Goal: Task Accomplishment & Management: Use online tool/utility

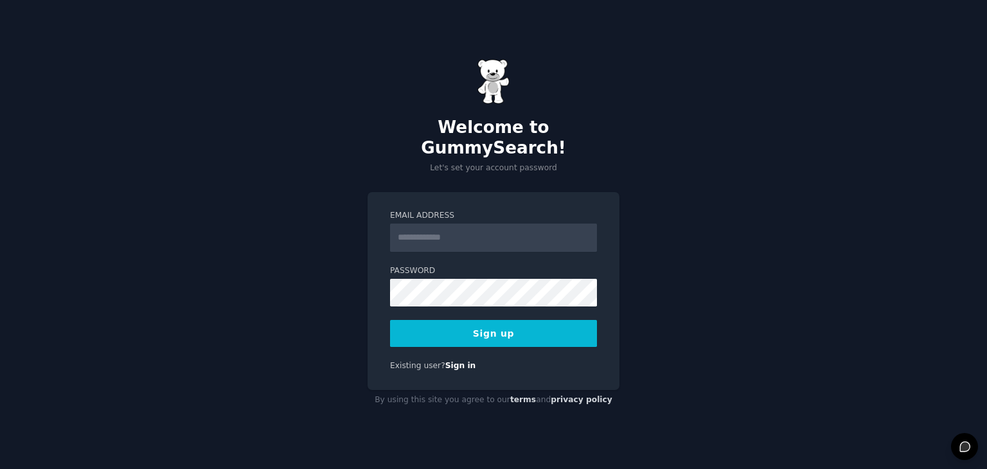
drag, startPoint x: 453, startPoint y: 226, endPoint x: 459, endPoint y: 221, distance: 8.2
click at [452, 226] on input "Email Address" at bounding box center [493, 238] width 207 height 28
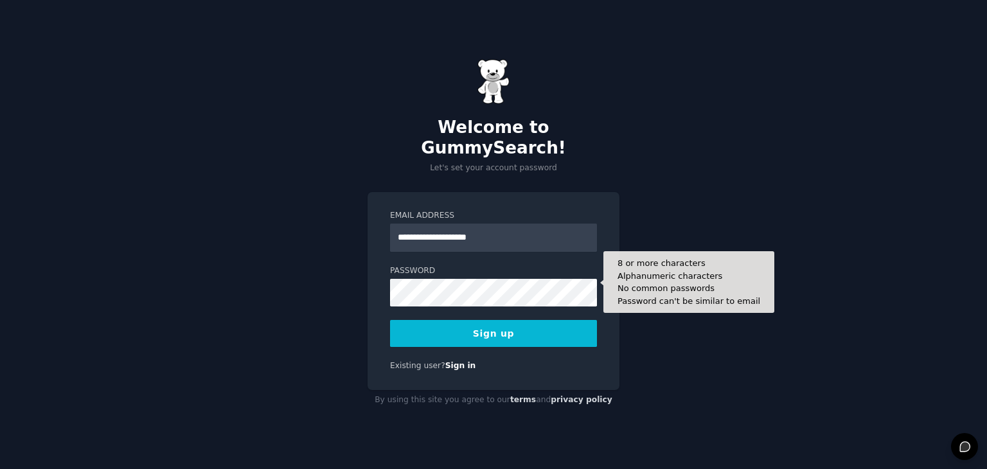
type input "**********"
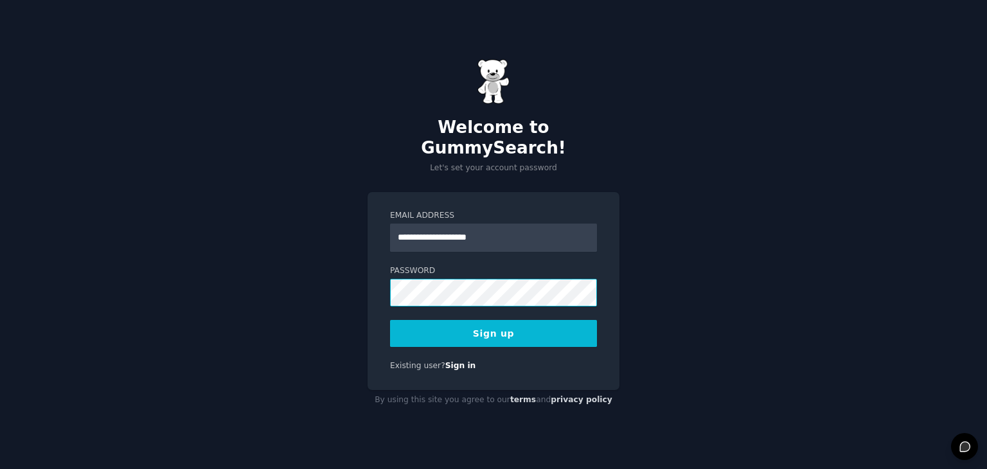
click at [376, 281] on div "**********" at bounding box center [494, 291] width 252 height 198
drag, startPoint x: 506, startPoint y: 324, endPoint x: 513, endPoint y: 331, distance: 9.6
click at [513, 328] on button "Sign up" at bounding box center [493, 333] width 207 height 27
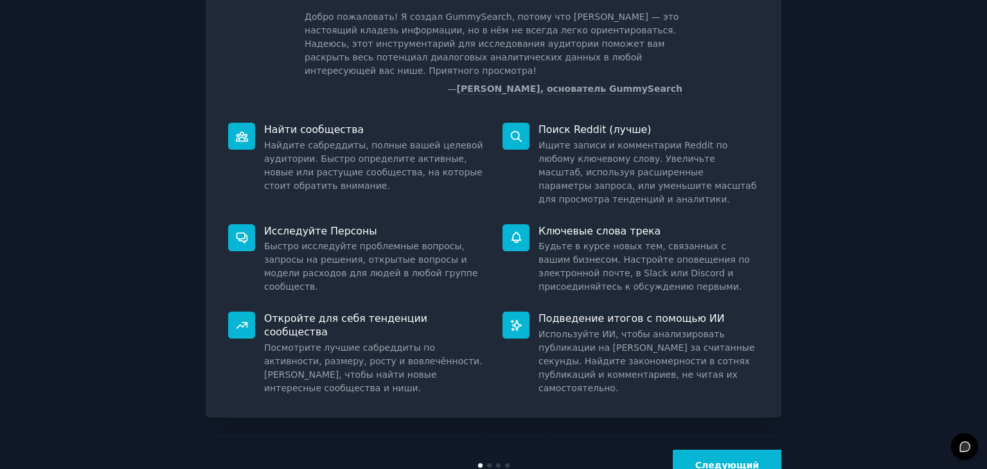
scroll to position [87, 0]
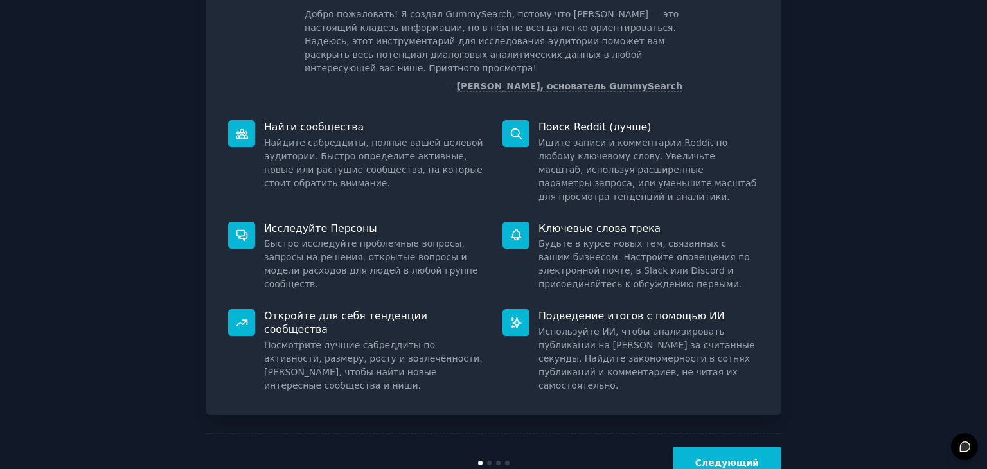
click at [707, 457] on font "Следующий" at bounding box center [727, 462] width 64 height 10
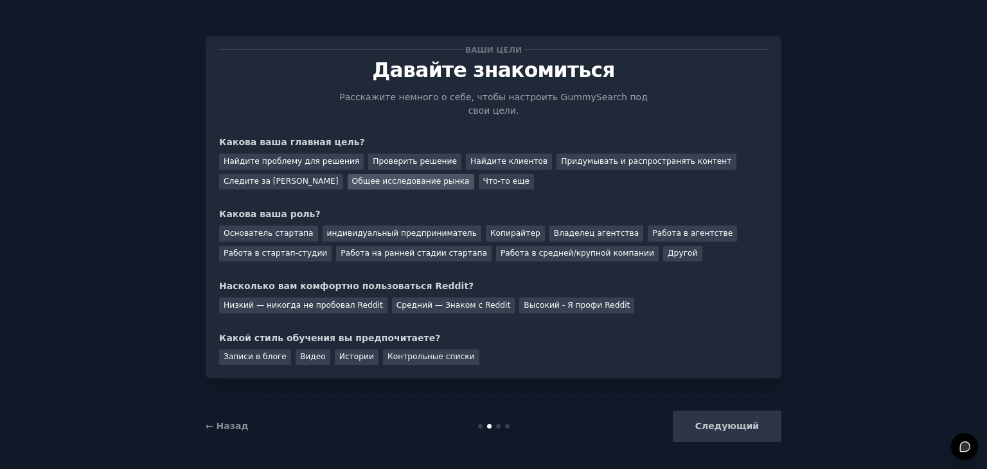
click at [377, 177] on font "Общее исследование рынка" at bounding box center [411, 181] width 118 height 9
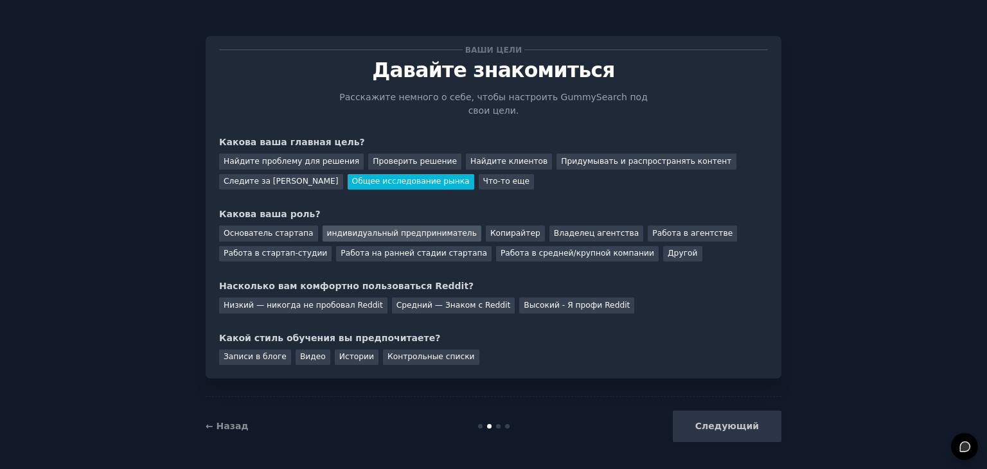
click at [362, 226] on div "индивидуальный предприниматель" at bounding box center [402, 234] width 159 height 16
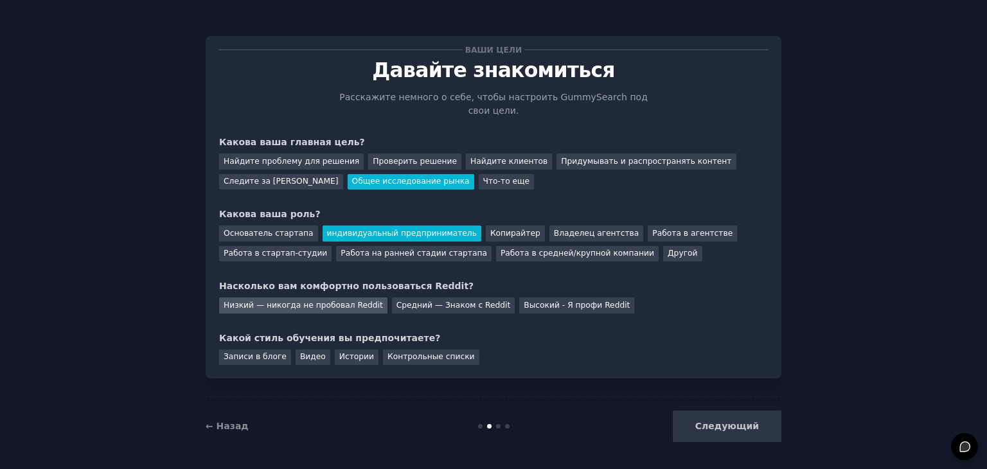
click at [281, 301] on font "Низкий — никогда не пробовал Reddit" at bounding box center [303, 305] width 159 height 9
click at [400, 352] on font "Контрольные списки" at bounding box center [430, 356] width 87 height 9
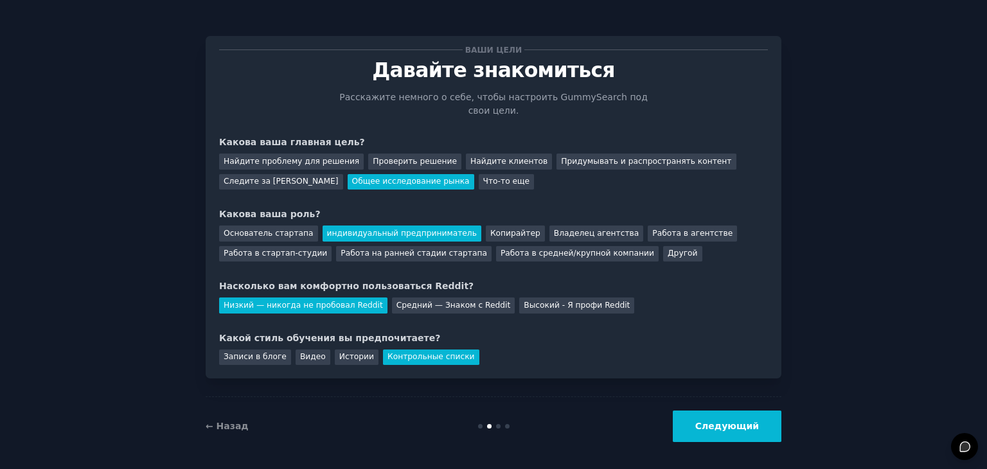
click at [738, 422] on font "Следующий" at bounding box center [727, 426] width 64 height 10
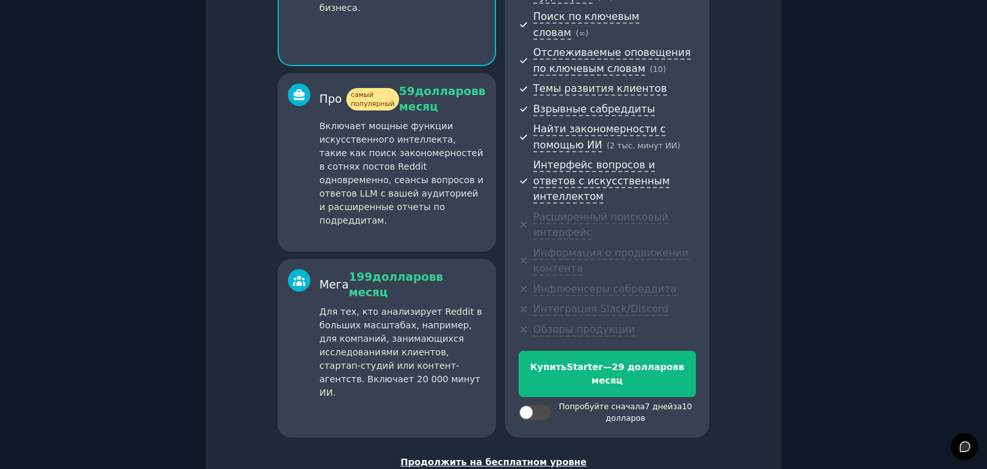
scroll to position [242, 0]
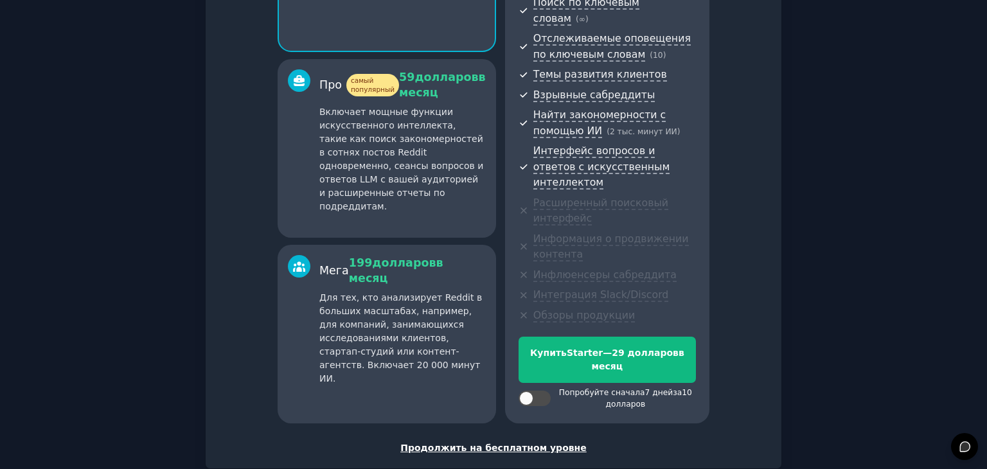
click at [488, 443] on font "Продолжить на бесплатном уровне" at bounding box center [493, 448] width 186 height 10
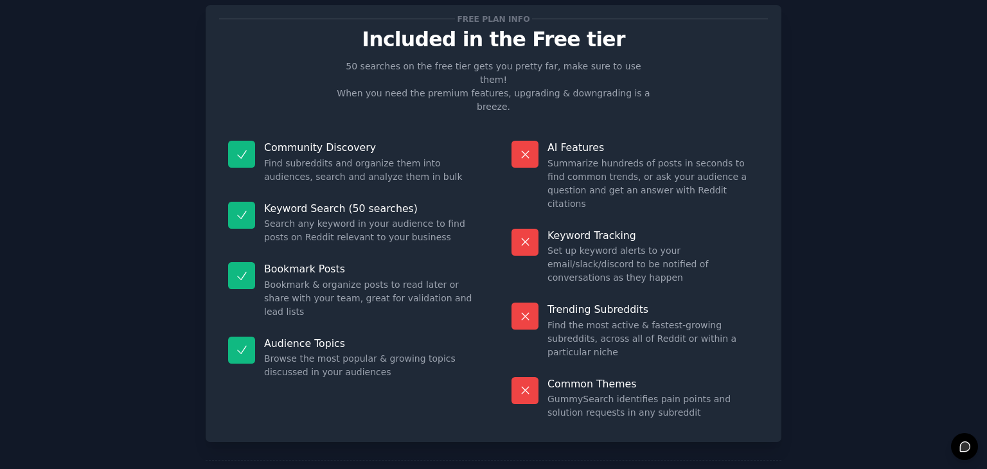
scroll to position [112, 0]
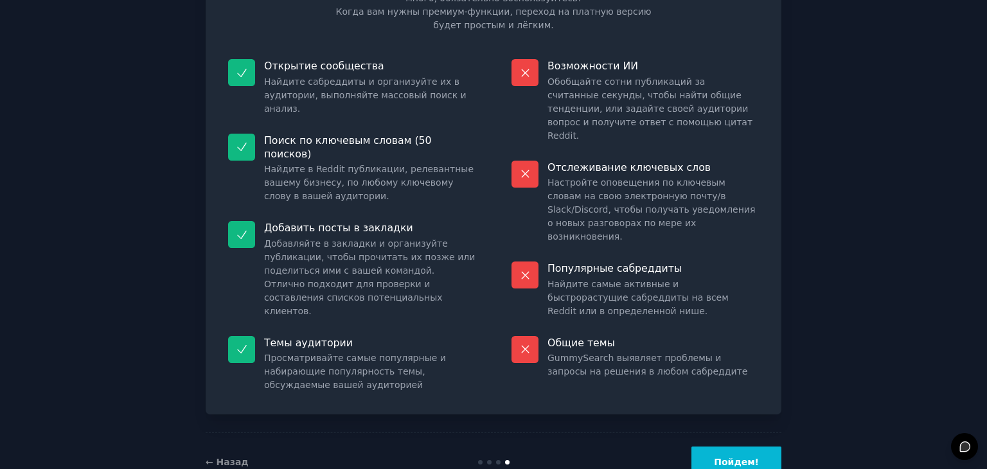
click at [731, 447] on button "Пойдем!" at bounding box center [736, 462] width 90 height 31
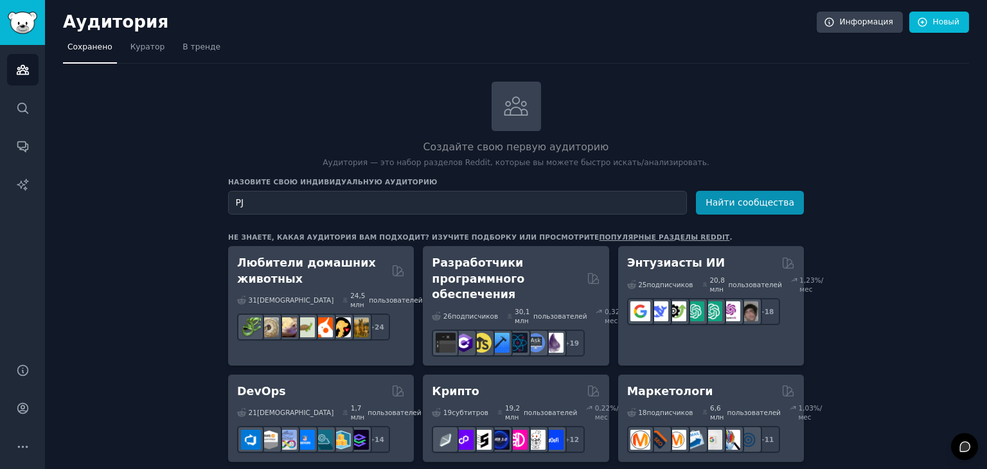
type input "P"
type input "ЗОЖ"
click at [753, 206] on font "Найти сообщества" at bounding box center [749, 202] width 89 height 10
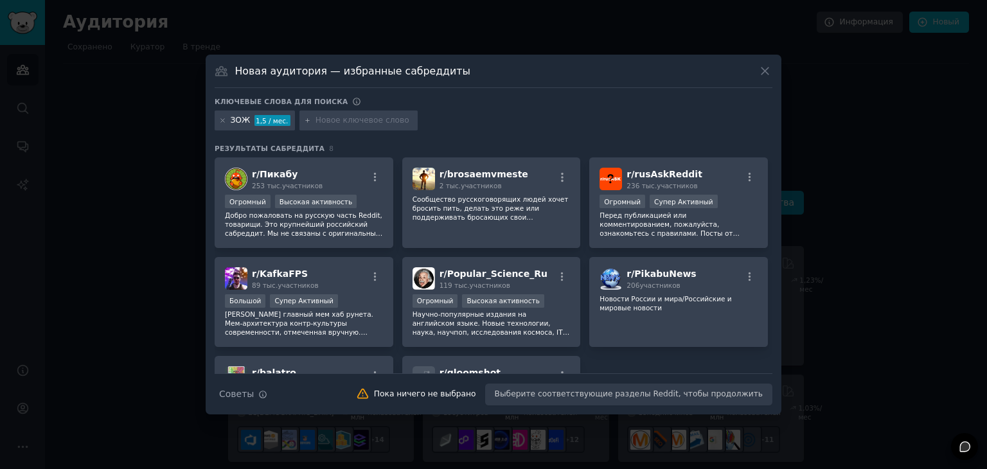
click at [764, 67] on icon at bounding box center [764, 70] width 13 height 13
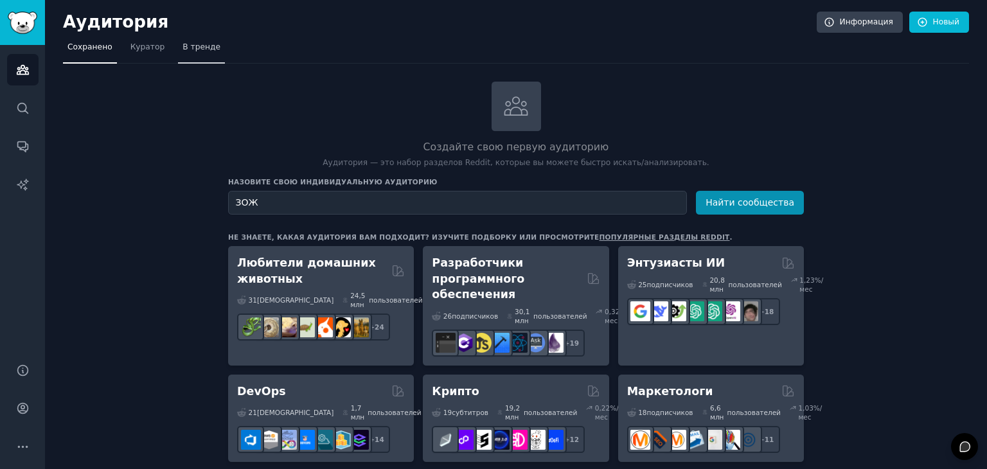
click at [196, 46] on font "В тренде" at bounding box center [201, 46] width 38 height 9
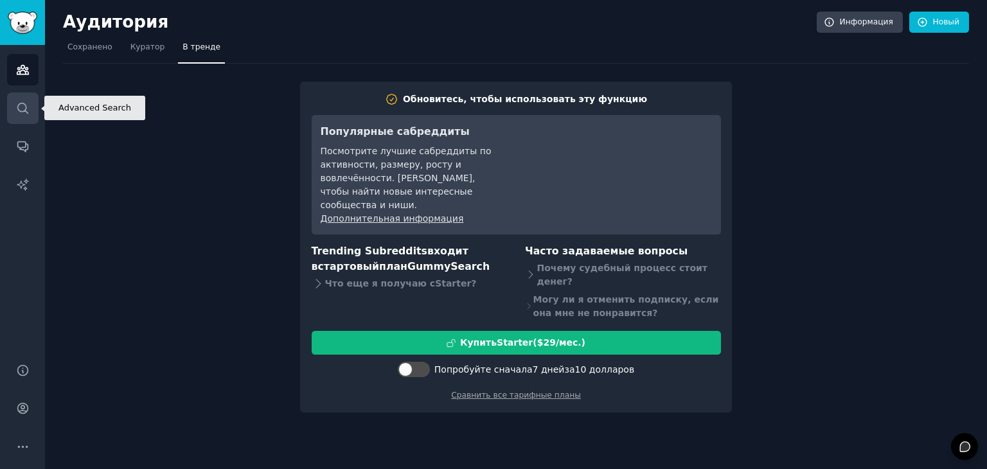
click at [20, 111] on icon "Боковая панель" at bounding box center [22, 108] width 10 height 10
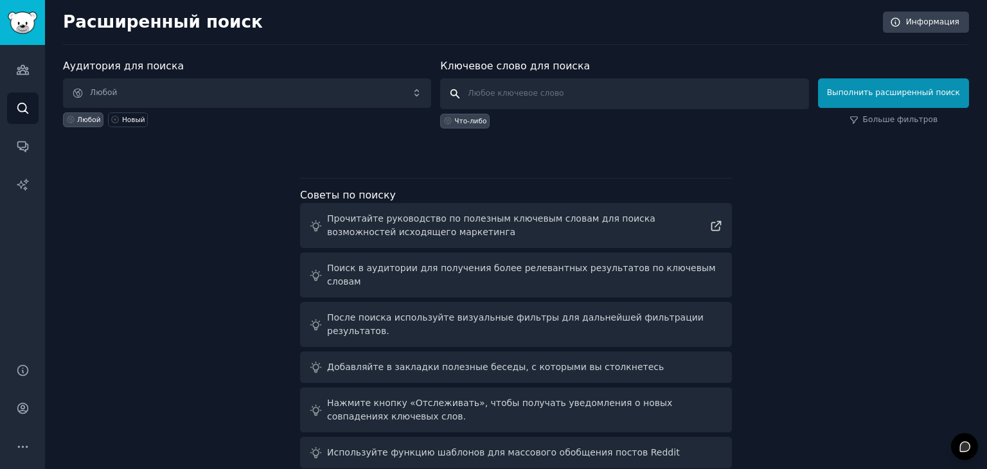
click at [501, 94] on input "text" at bounding box center [624, 93] width 368 height 31
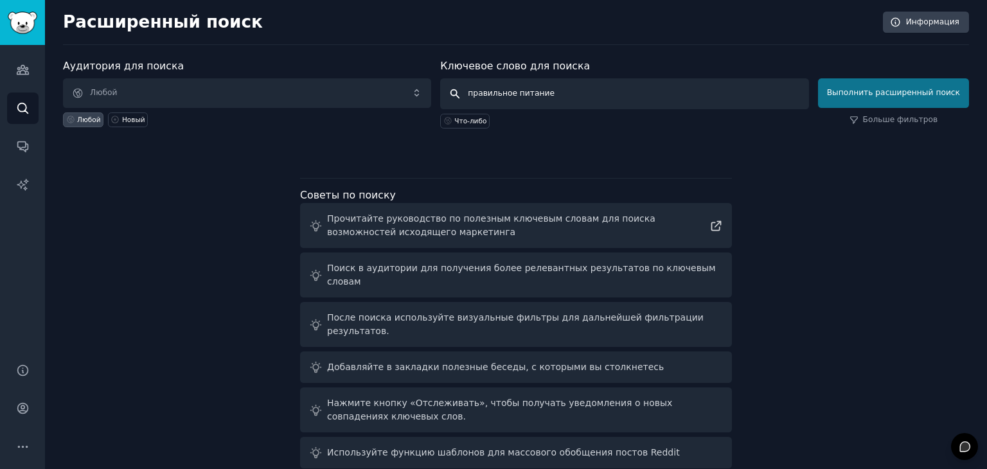
type input "правильное питание"
click at [869, 98] on button "Выполнить расширенный поиск" at bounding box center [893, 93] width 151 height 30
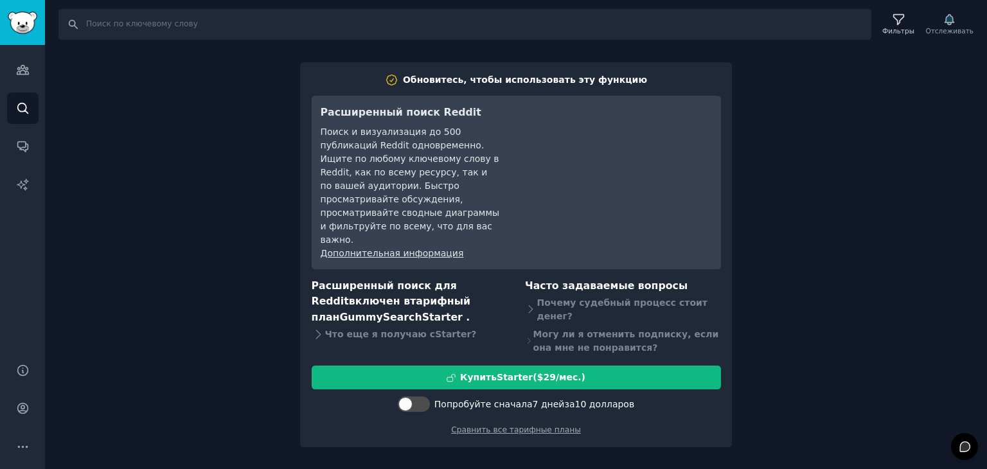
click at [577, 437] on div "Поиск Фильтры Отслеживать Обновитесь, чтобы использовать эту функцию Расширенны…" at bounding box center [516, 234] width 942 height 469
click at [231, 234] on div "Поиск Фильтры Отслеживать Обновитесь, чтобы использовать эту функцию Расширенны…" at bounding box center [516, 234] width 942 height 469
click at [265, 98] on div "Поиск Фильтры Отслеживать Обновитесь, чтобы использовать эту функцию Расширенны…" at bounding box center [516, 234] width 942 height 469
click at [20, 107] on icon "Боковая панель" at bounding box center [22, 108] width 13 height 13
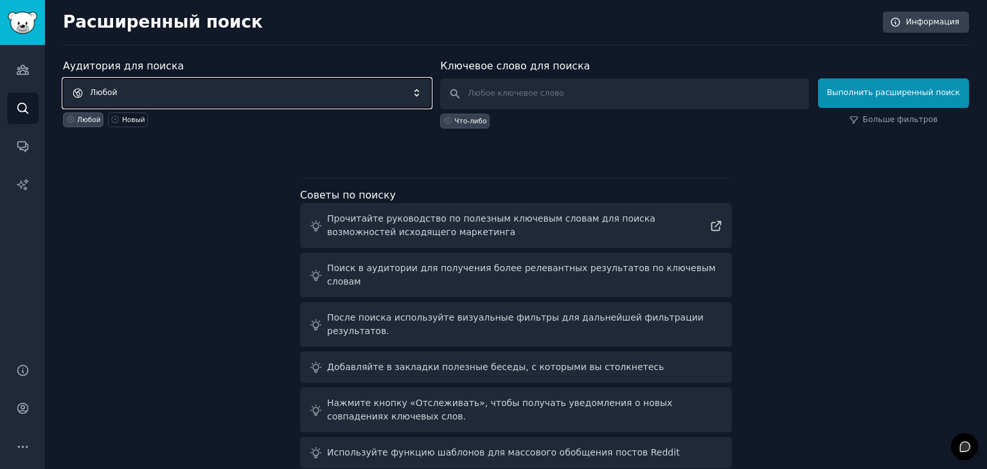
click at [178, 91] on span "Любой" at bounding box center [247, 93] width 368 height 30
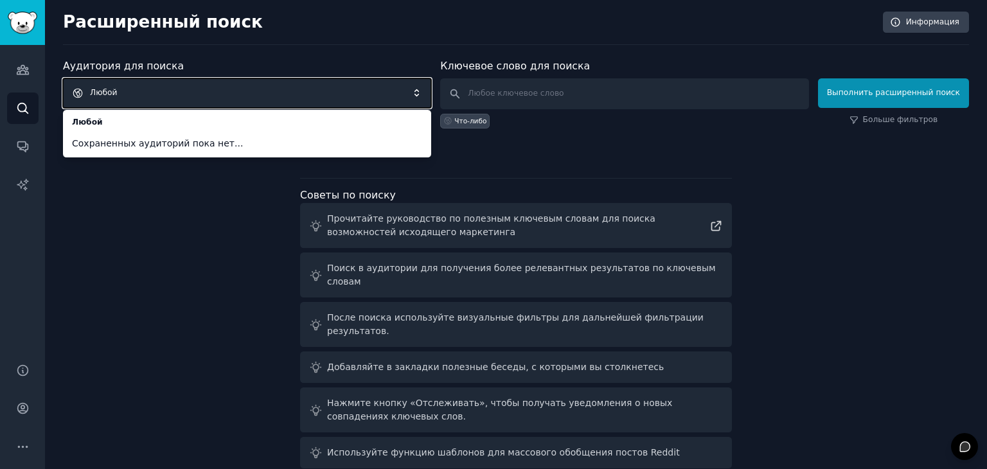
click at [136, 93] on span "Любой" at bounding box center [247, 93] width 368 height 30
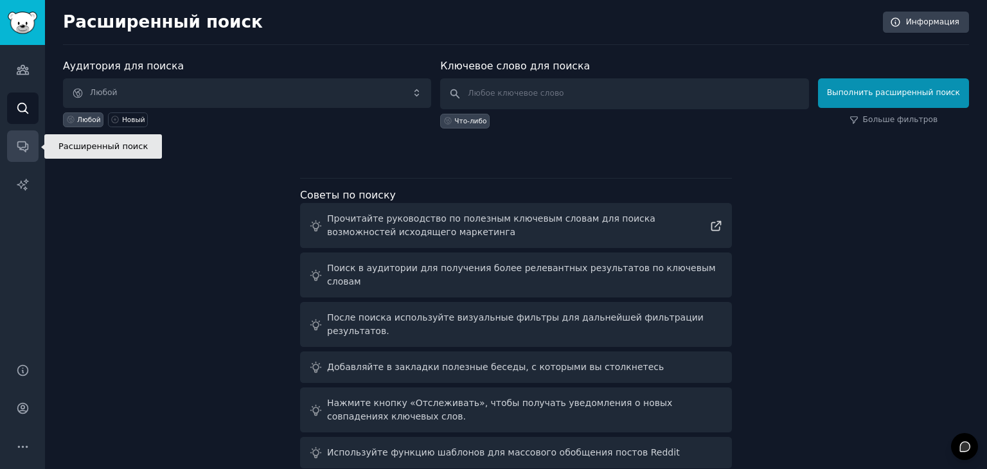
click at [17, 142] on icon "Боковая панель" at bounding box center [22, 147] width 10 height 10
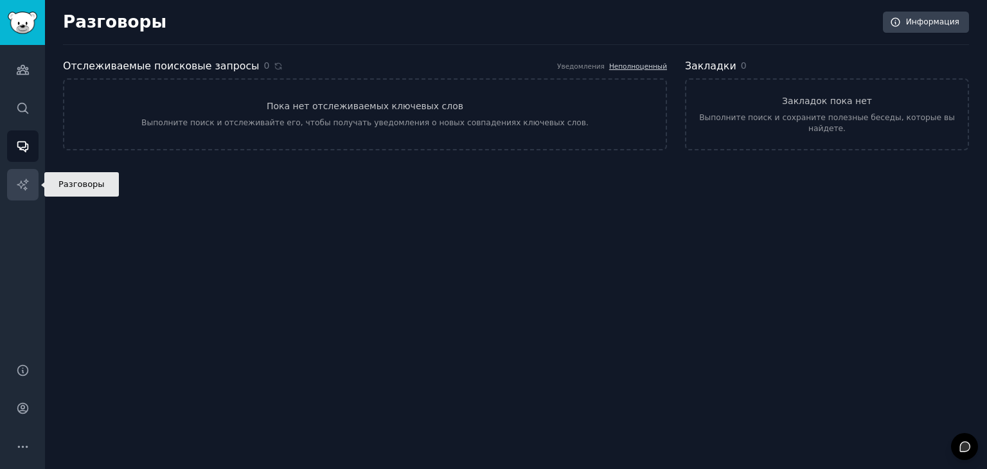
click at [26, 179] on icon "Боковая панель" at bounding box center [22, 184] width 11 height 11
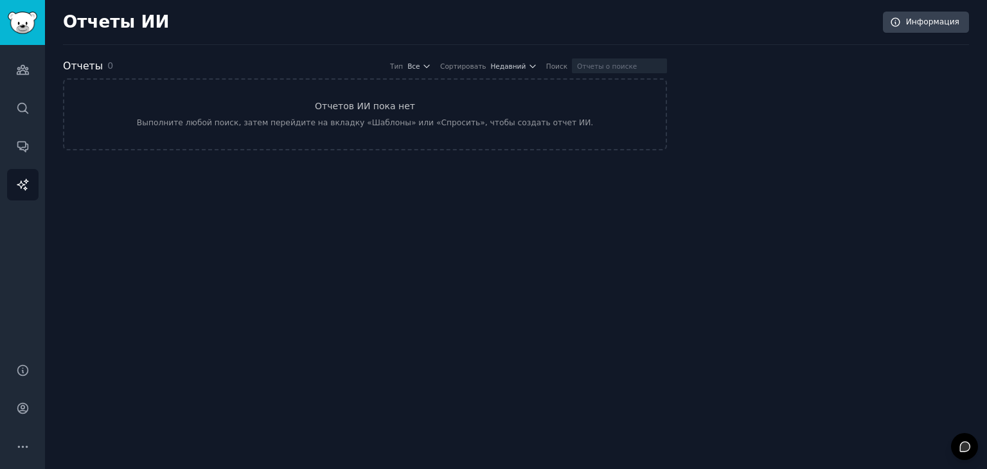
click at [218, 31] on div "Отчеты ИИ Информация" at bounding box center [516, 28] width 906 height 33
click at [129, 24] on font "Отчеты ИИ" at bounding box center [116, 21] width 106 height 19
click at [164, 28] on div "Отчеты ИИ Информация" at bounding box center [516, 28] width 906 height 33
click at [137, 26] on font "Отчеты ИИ" at bounding box center [116, 21] width 106 height 19
click at [553, 32] on div "Отчеты ИИ Информация" at bounding box center [516, 28] width 906 height 33
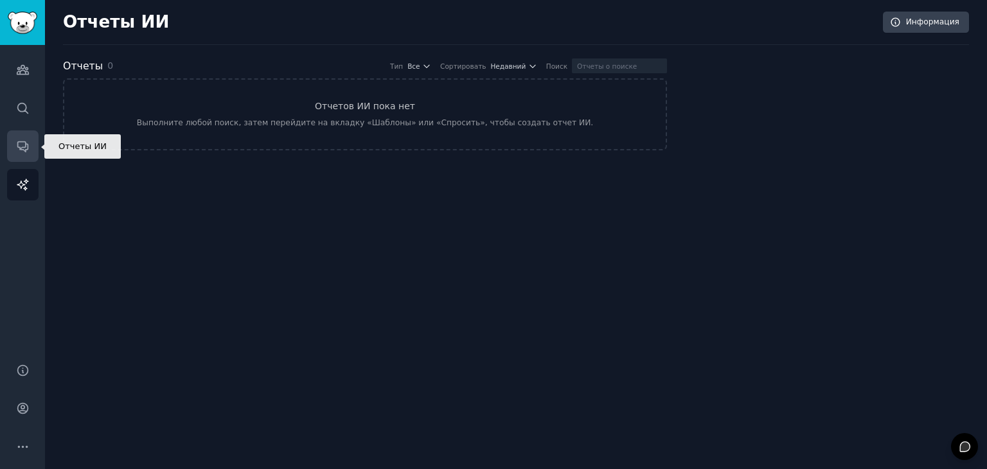
click at [20, 144] on icon "Боковая панель" at bounding box center [22, 145] width 13 height 13
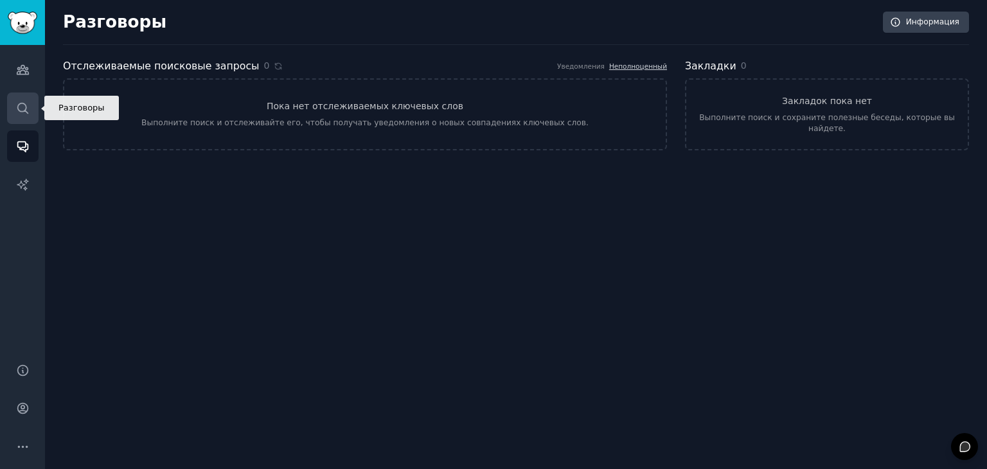
click at [28, 102] on icon "Боковая панель" at bounding box center [22, 108] width 13 height 13
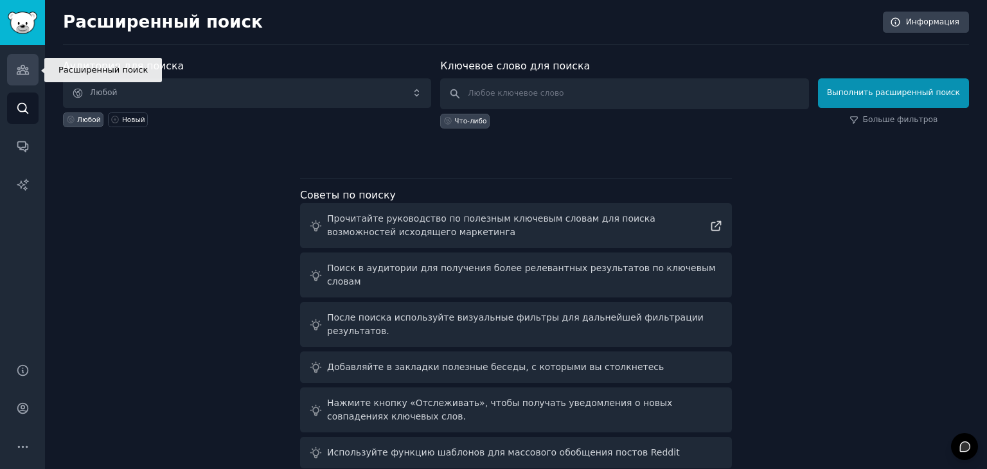
click at [29, 75] on link "Аудитория" at bounding box center [22, 69] width 31 height 31
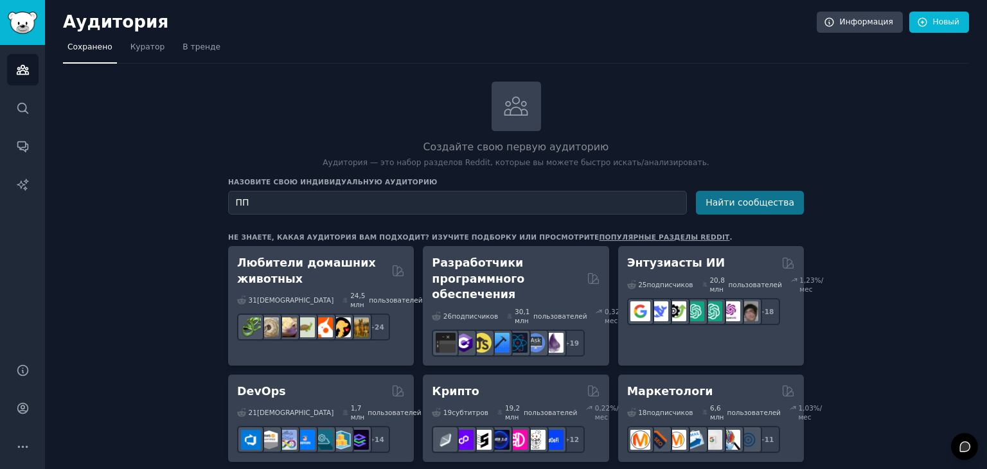
type input "ПП"
click at [748, 204] on font "Найти сообщества" at bounding box center [749, 202] width 89 height 10
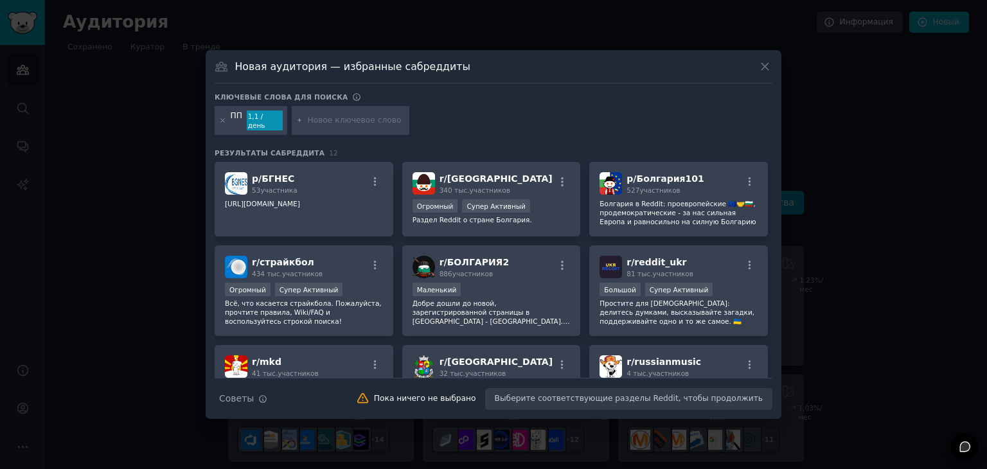
click at [769, 69] on icon at bounding box center [764, 66] width 13 height 13
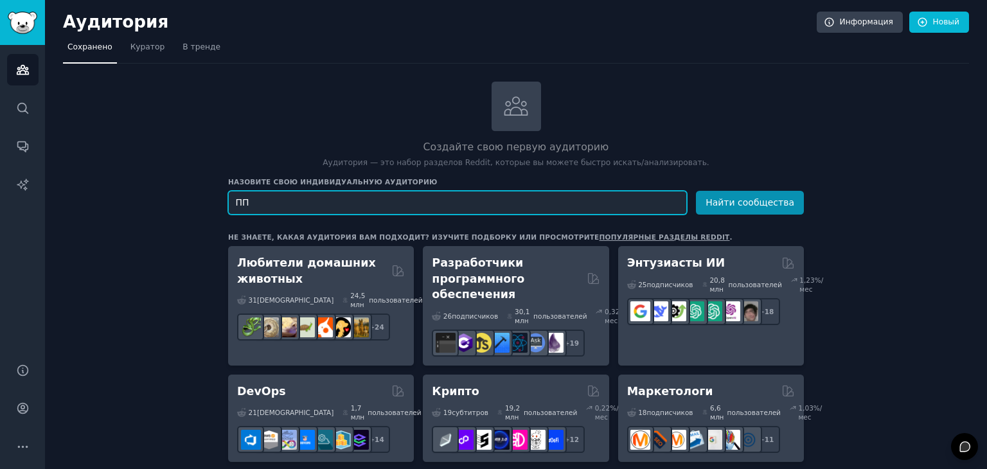
drag, startPoint x: 283, startPoint y: 211, endPoint x: 191, endPoint y: 209, distance: 91.3
